Goal: Task Accomplishment & Management: Manage account settings

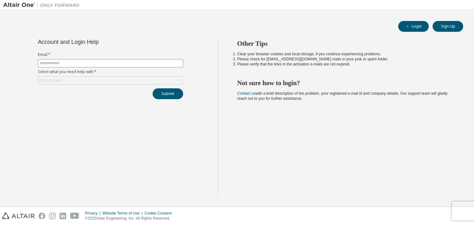
click at [108, 61] on input "text" at bounding box center [110, 63] width 142 height 5
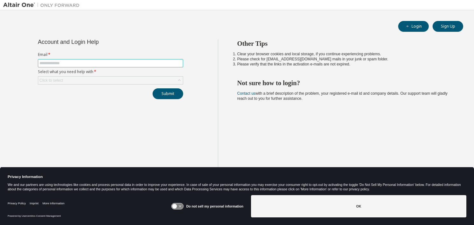
click at [108, 61] on input "text" at bounding box center [110, 63] width 142 height 5
paste input "**********"
type input "**********"
click at [115, 79] on div "Click to select" at bounding box center [110, 81] width 144 height 8
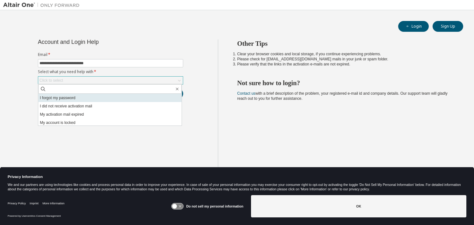
click at [101, 98] on li "I forgot my password" at bounding box center [109, 98] width 143 height 8
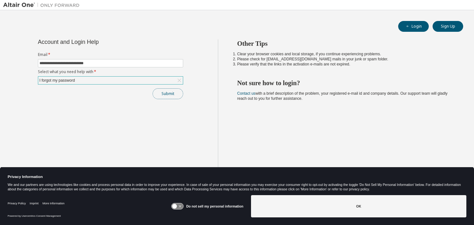
click at [170, 93] on button "Submit" at bounding box center [167, 93] width 31 height 11
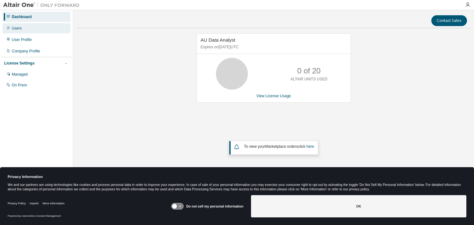
click at [25, 27] on div "Users" at bounding box center [37, 28] width 68 height 10
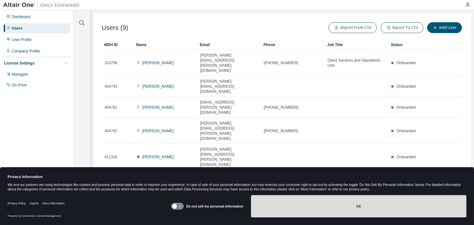
click at [364, 204] on button "OK" at bounding box center [358, 206] width 215 height 22
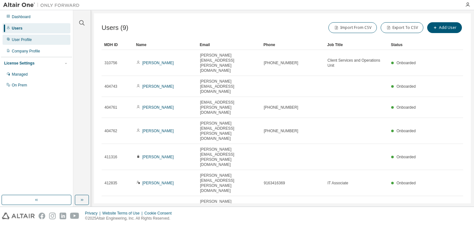
click at [37, 38] on div "User Profile" at bounding box center [37, 40] width 68 height 10
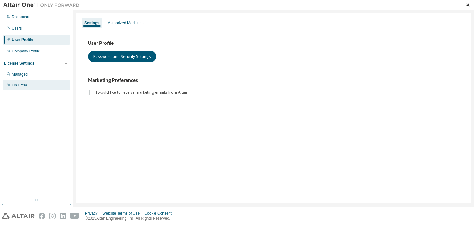
click at [30, 85] on div "On Prem" at bounding box center [37, 85] width 68 height 10
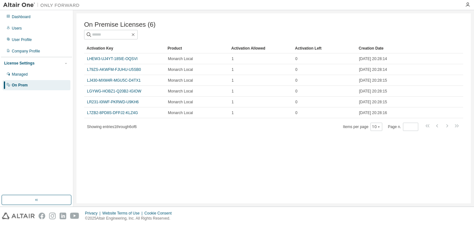
drag, startPoint x: 149, startPoint y: 49, endPoint x: 167, endPoint y: 58, distance: 19.9
click at [46, 72] on div "Managed" at bounding box center [37, 74] width 68 height 10
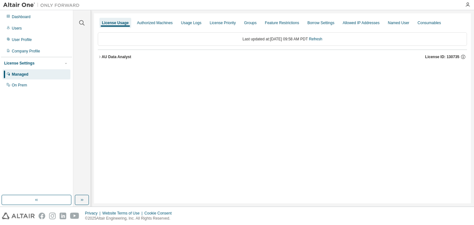
click at [101, 58] on icon "button" at bounding box center [100, 57] width 4 height 4
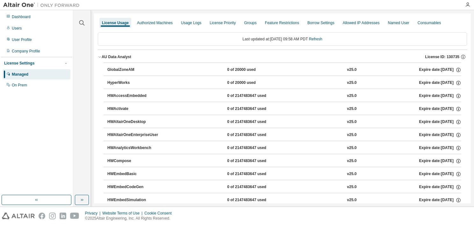
click at [101, 58] on icon "button" at bounding box center [100, 57] width 4 height 4
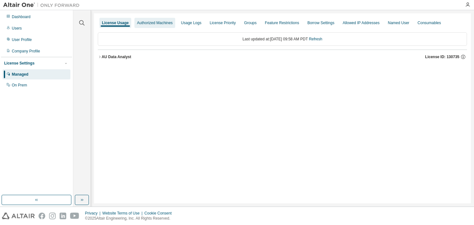
click at [162, 23] on div "Authorized Machines" at bounding box center [155, 22] width 36 height 5
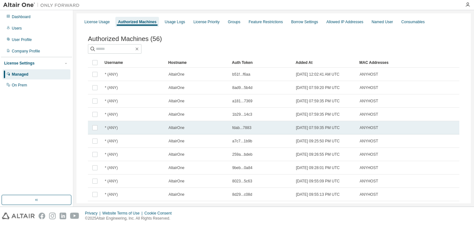
scroll to position [33, 0]
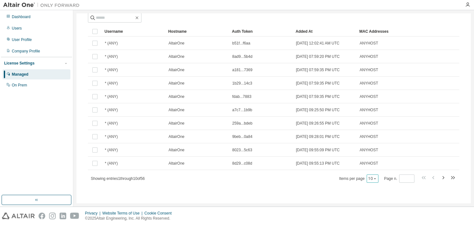
click at [373, 177] on icon "button" at bounding box center [375, 179] width 4 height 4
click at [381, 219] on div "100" at bounding box center [389, 218] width 51 height 8
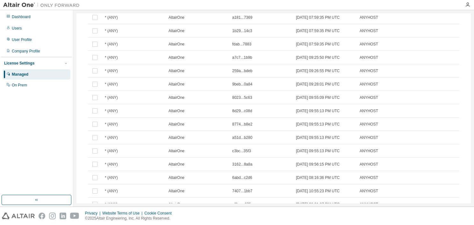
scroll to position [0, 0]
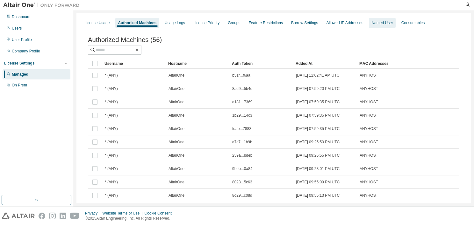
click at [380, 26] on div "Named User" at bounding box center [381, 23] width 26 height 10
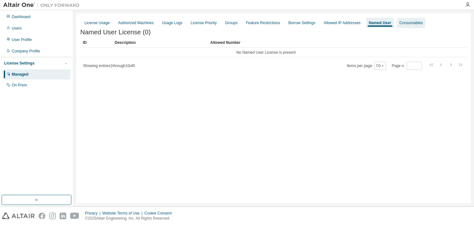
click at [408, 25] on div "Consumables" at bounding box center [410, 23] width 28 height 10
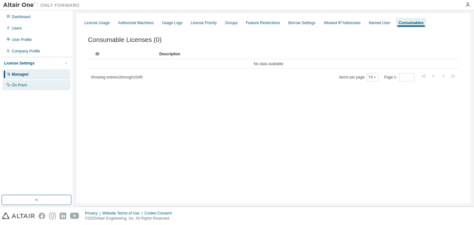
click at [24, 86] on div "On Prem" at bounding box center [19, 85] width 15 height 5
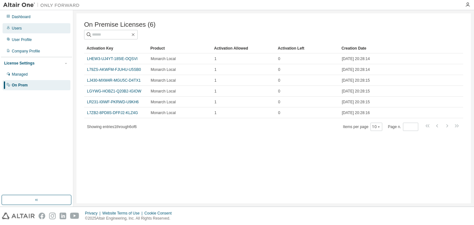
click at [24, 31] on div "Users" at bounding box center [37, 28] width 68 height 10
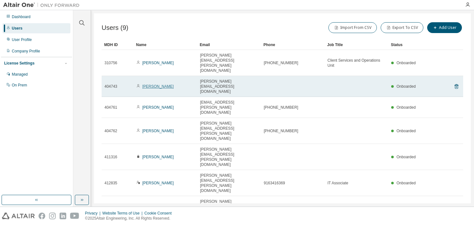
click at [149, 84] on link "Renu Lata" at bounding box center [158, 86] width 32 height 4
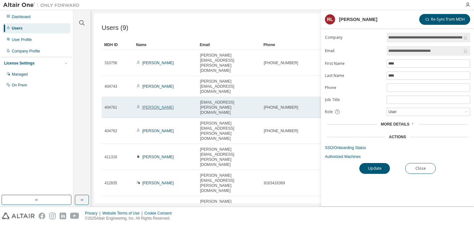
click at [152, 105] on link "Vinny Tran" at bounding box center [158, 107] width 32 height 4
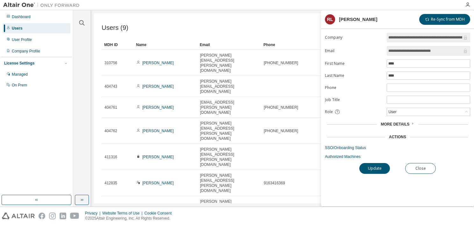
click at [152, 105] on link "Vinny Tran" at bounding box center [158, 107] width 32 height 4
click at [424, 170] on button "Close" at bounding box center [420, 168] width 31 height 11
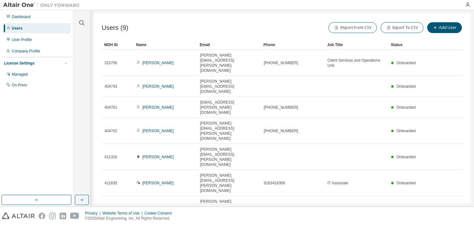
click at [314, 184] on div "Users (9) Import From CSV Export To CSV Add User Clear Load Save Save As Field …" at bounding box center [282, 108] width 376 height 190
click at [28, 84] on div "On Prem" at bounding box center [37, 85] width 68 height 10
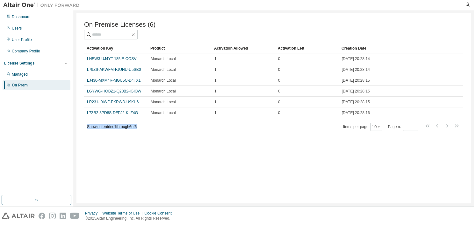
drag, startPoint x: 142, startPoint y: 129, endPoint x: 87, endPoint y: 128, distance: 55.1
click at [87, 128] on span "Showing entries 1 through 6 of 6" at bounding box center [112, 127] width 50 height 4
